Goal: Find specific page/section: Find specific page/section

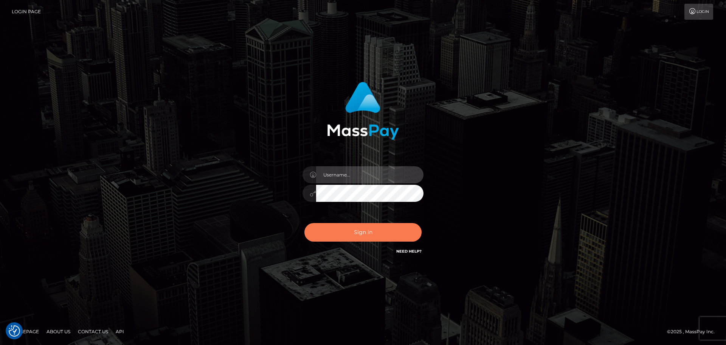
type input "hello.feetfinder"
click at [365, 233] on button "Sign in" at bounding box center [363, 232] width 117 height 19
type input "hello.feetfinder"
click at [371, 236] on button "Sign in" at bounding box center [363, 232] width 117 height 19
type input "hello.feetfinder"
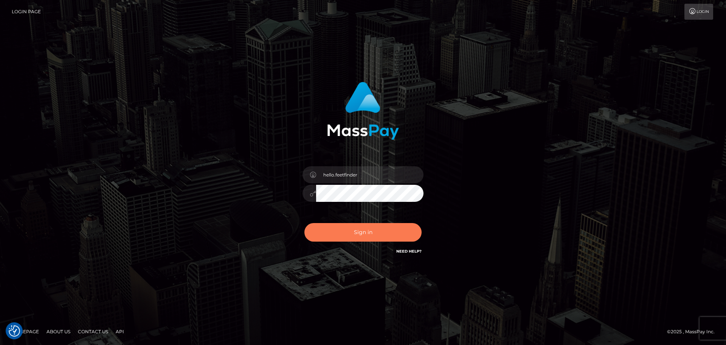
click at [378, 234] on button "Sign in" at bounding box center [363, 232] width 117 height 19
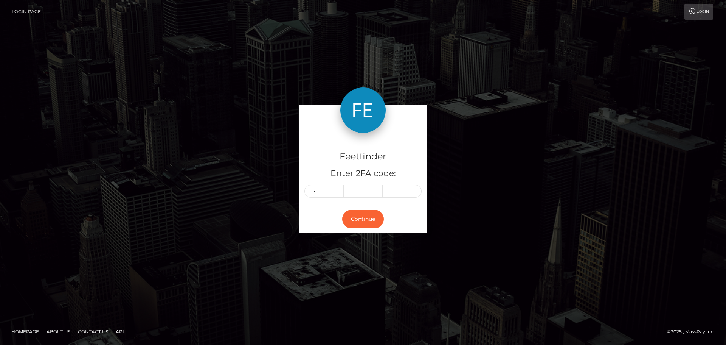
type input "9"
type input "8"
type input "4"
type input "3"
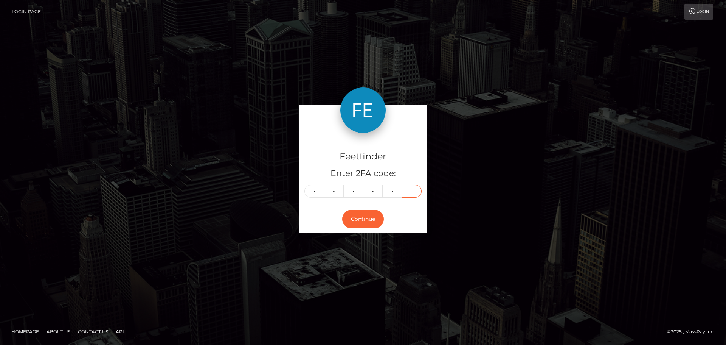
type input "2"
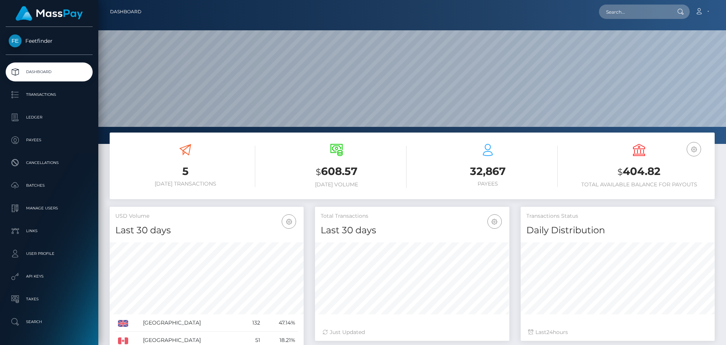
scroll to position [134, 194]
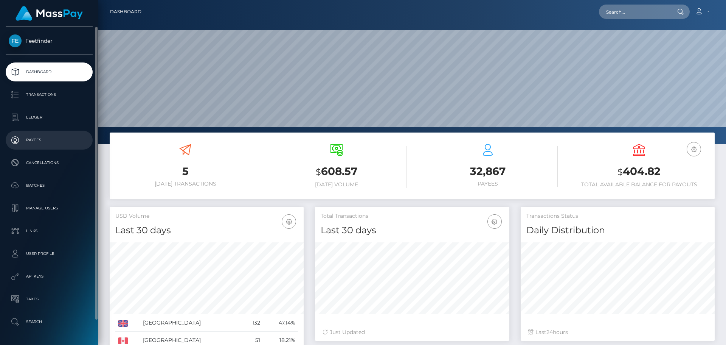
click at [42, 136] on p "Payees" at bounding box center [49, 139] width 81 height 11
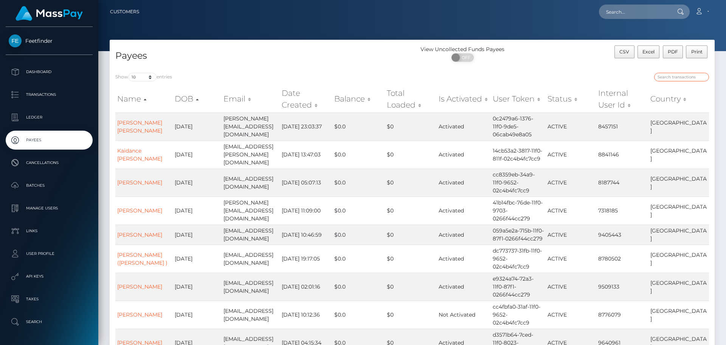
click at [684, 78] on input "search" at bounding box center [681, 77] width 55 height 9
paste input "a7c39cf2-8bf9-11f0-bd85-0694aced620b"
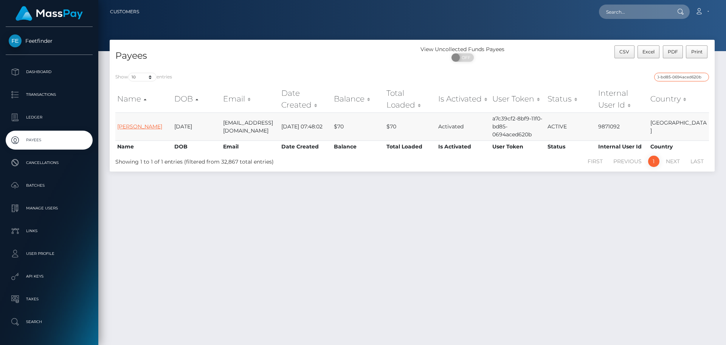
type input "a7c39cf2-8bf9-11f0-bd85-0694aced620b"
click at [138, 123] on link "Magdalena Kempczynski" at bounding box center [139, 126] width 45 height 7
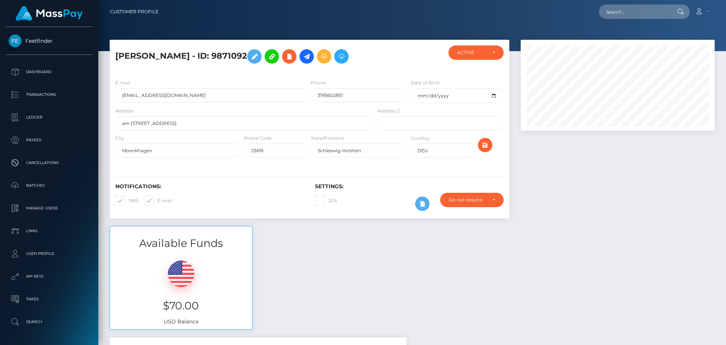
scroll to position [488, 0]
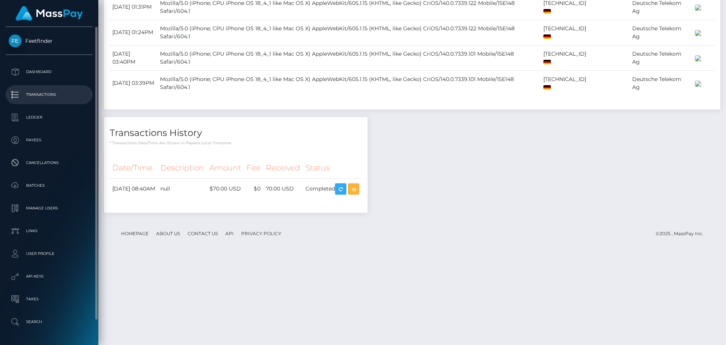
click at [45, 91] on p "Transactions" at bounding box center [49, 94] width 81 height 11
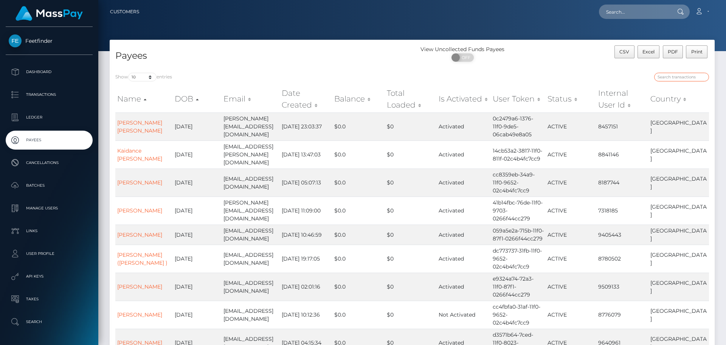
click at [675, 78] on input "search" at bounding box center [681, 77] width 55 height 9
paste input "e42835b8-9e73-11f0-bd85-0694aced620b"
type input "e42835b8-9e73-11f0-bd85-0694aced620b"
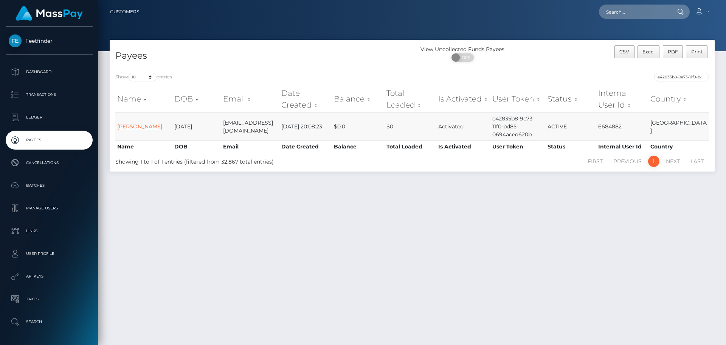
click at [147, 123] on link "Melanie Mueller" at bounding box center [139, 126] width 45 height 7
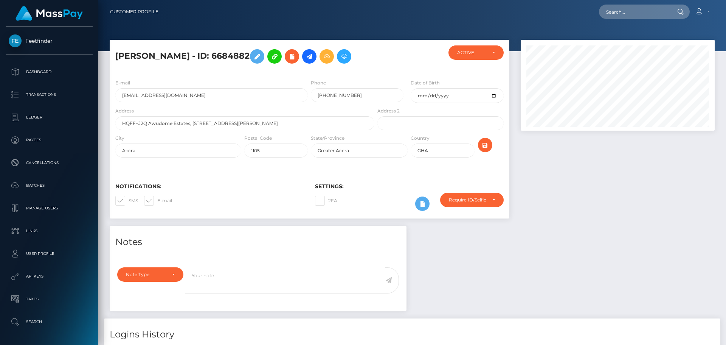
scroll to position [364, 0]
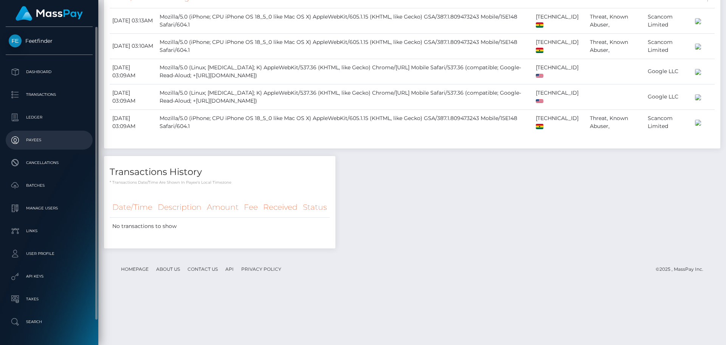
click at [45, 137] on p "Payees" at bounding box center [49, 139] width 81 height 11
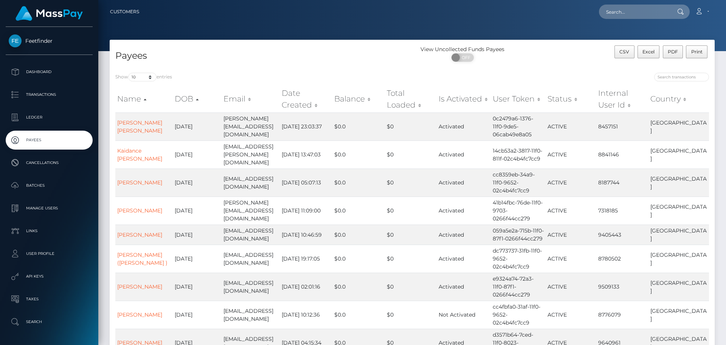
click at [669, 82] on div at bounding box center [563, 78] width 291 height 11
click at [669, 77] on input "search" at bounding box center [681, 77] width 55 height 9
paste input "e42835b8-9e73-11f0-bd85-0694aced620b"
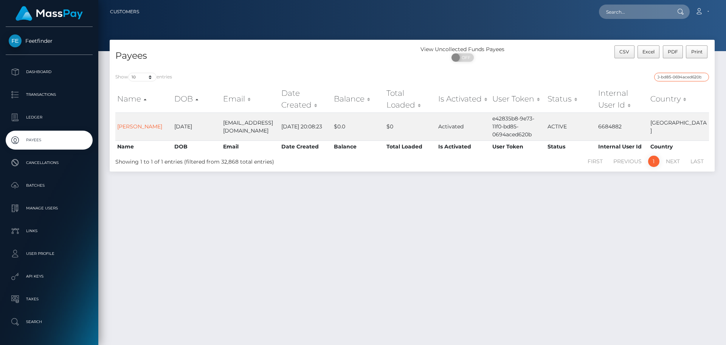
type input "e42835b8-9e73-11f0-bd85-0694aced620b"
